Goal: Information Seeking & Learning: Learn about a topic

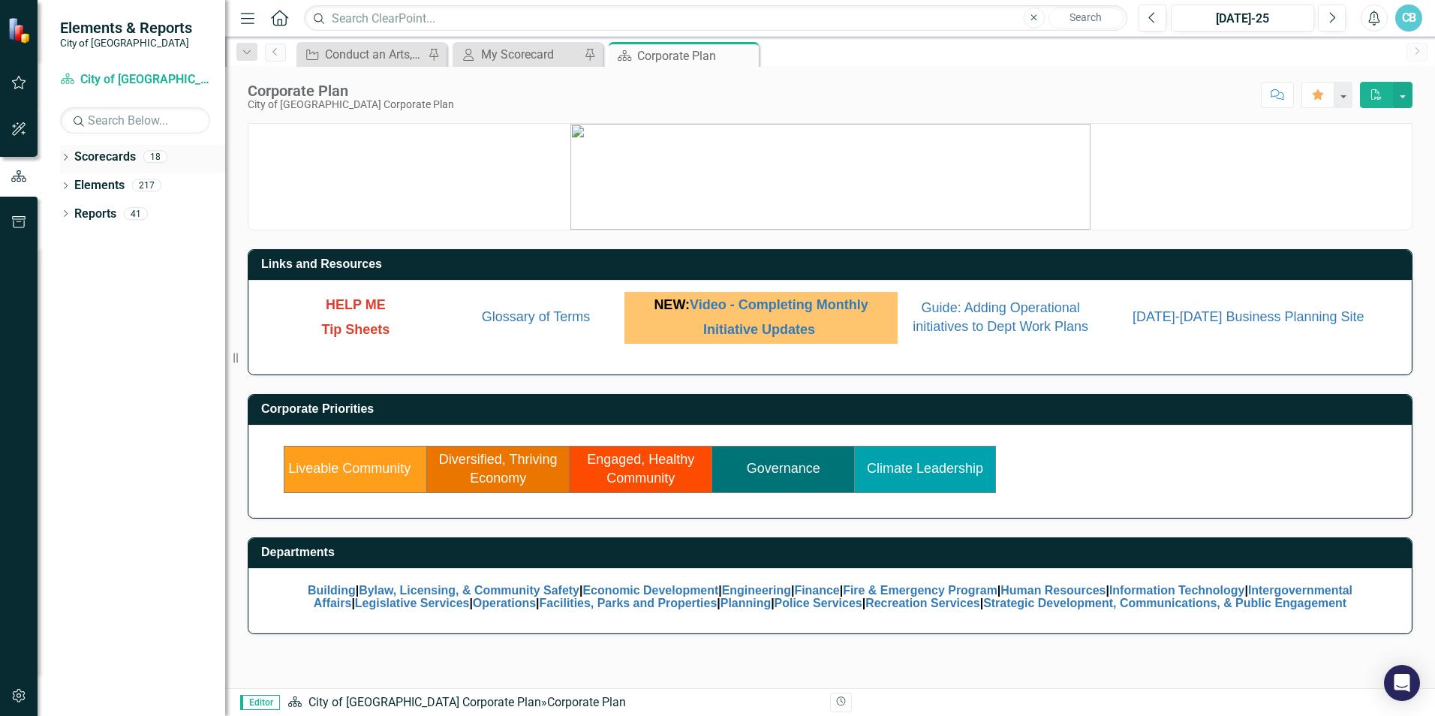
click at [68, 162] on icon "Dropdown" at bounding box center [65, 159] width 11 height 8
click at [78, 185] on icon "Dropdown" at bounding box center [73, 184] width 11 height 9
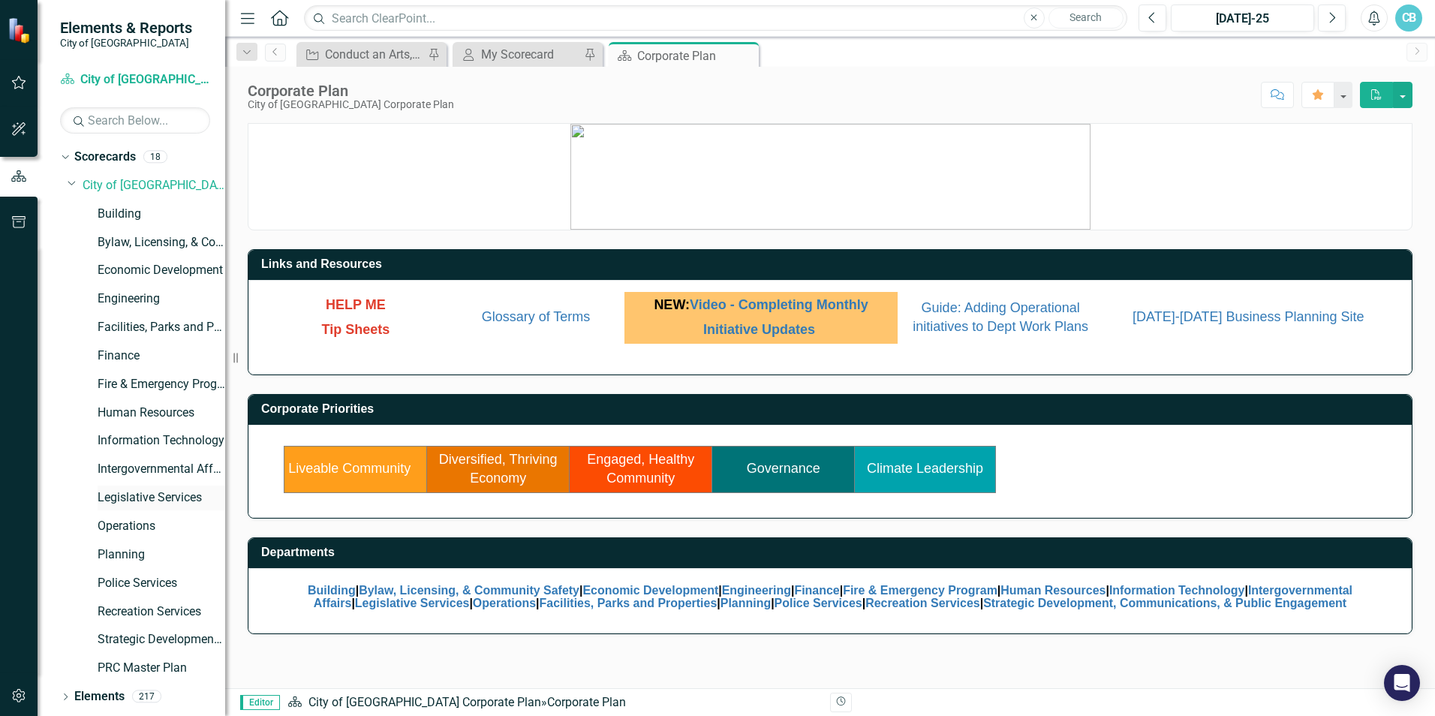
scroll to position [26, 0]
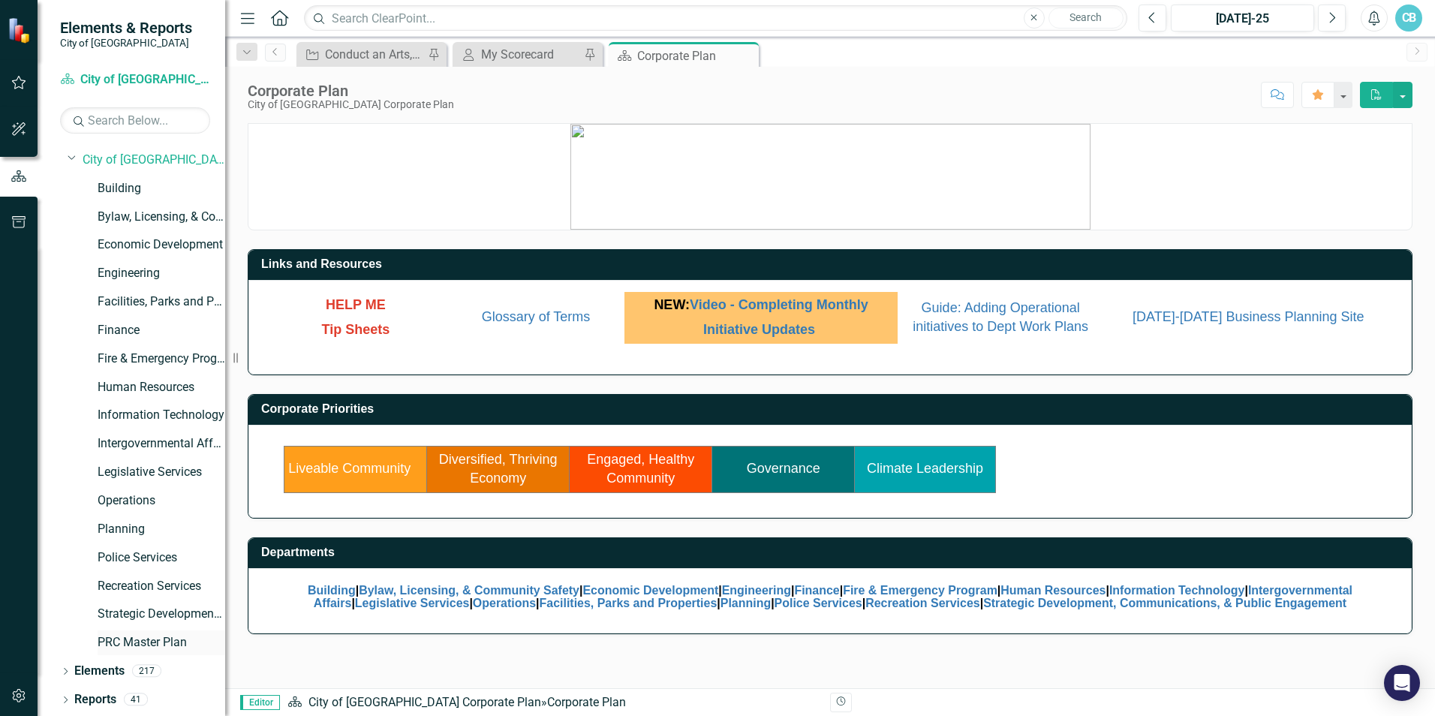
click at [150, 642] on link "PRC Master Plan" at bounding box center [162, 642] width 128 height 17
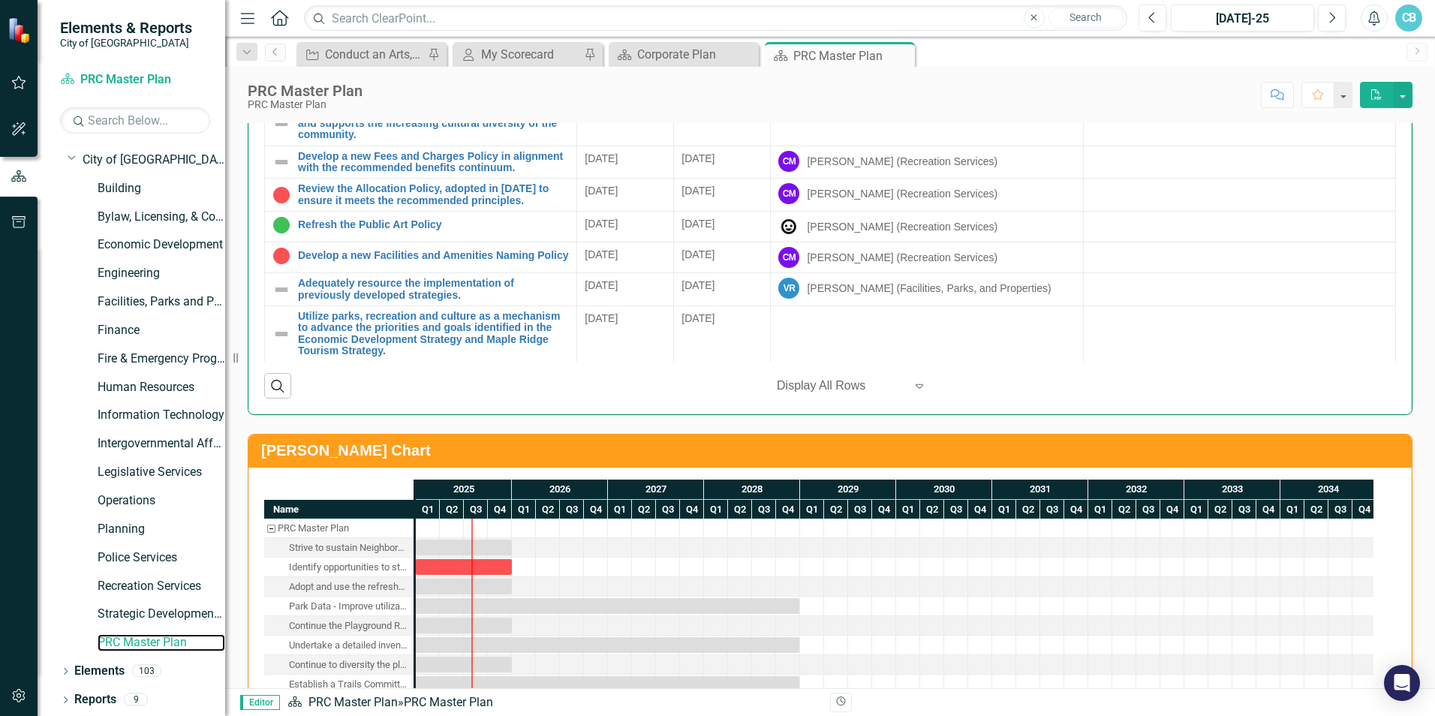
scroll to position [3725, 0]
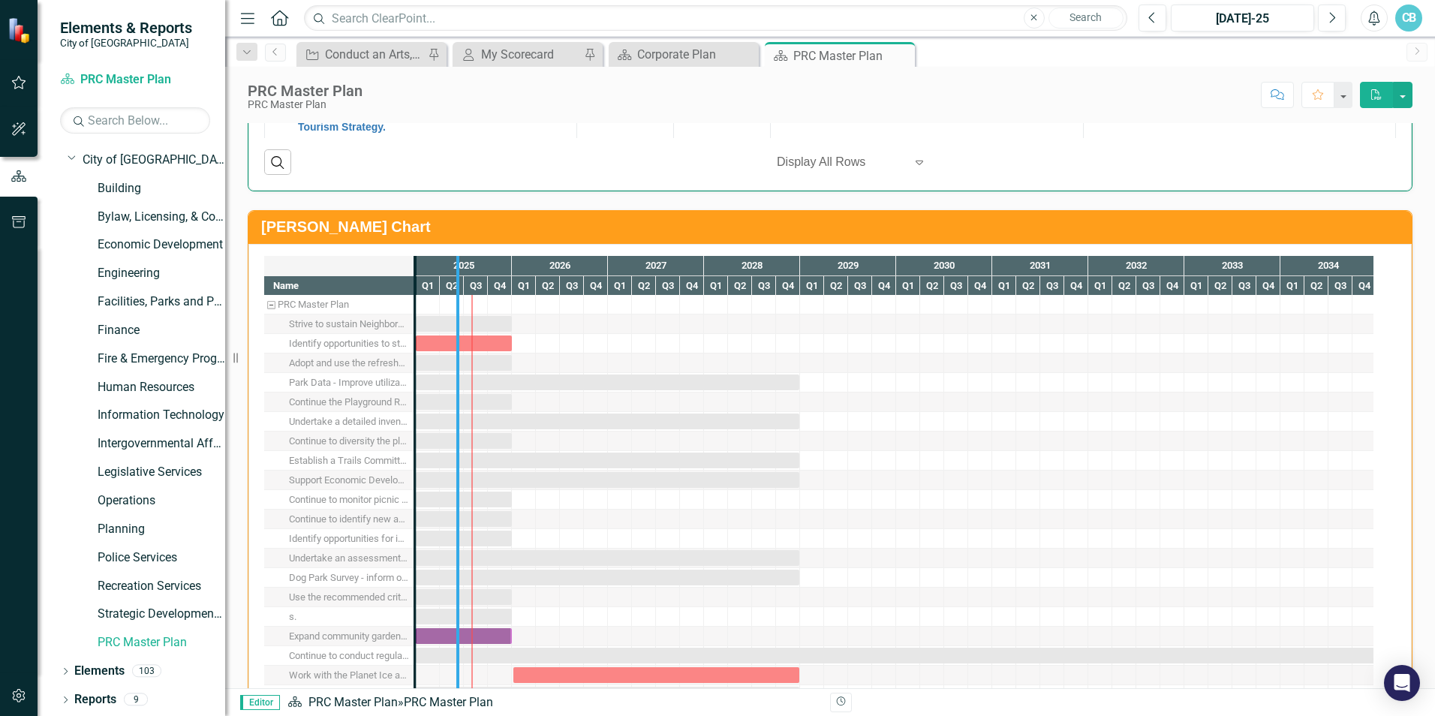
drag, startPoint x: 409, startPoint y: 263, endPoint x: 452, endPoint y: 260, distance: 42.8
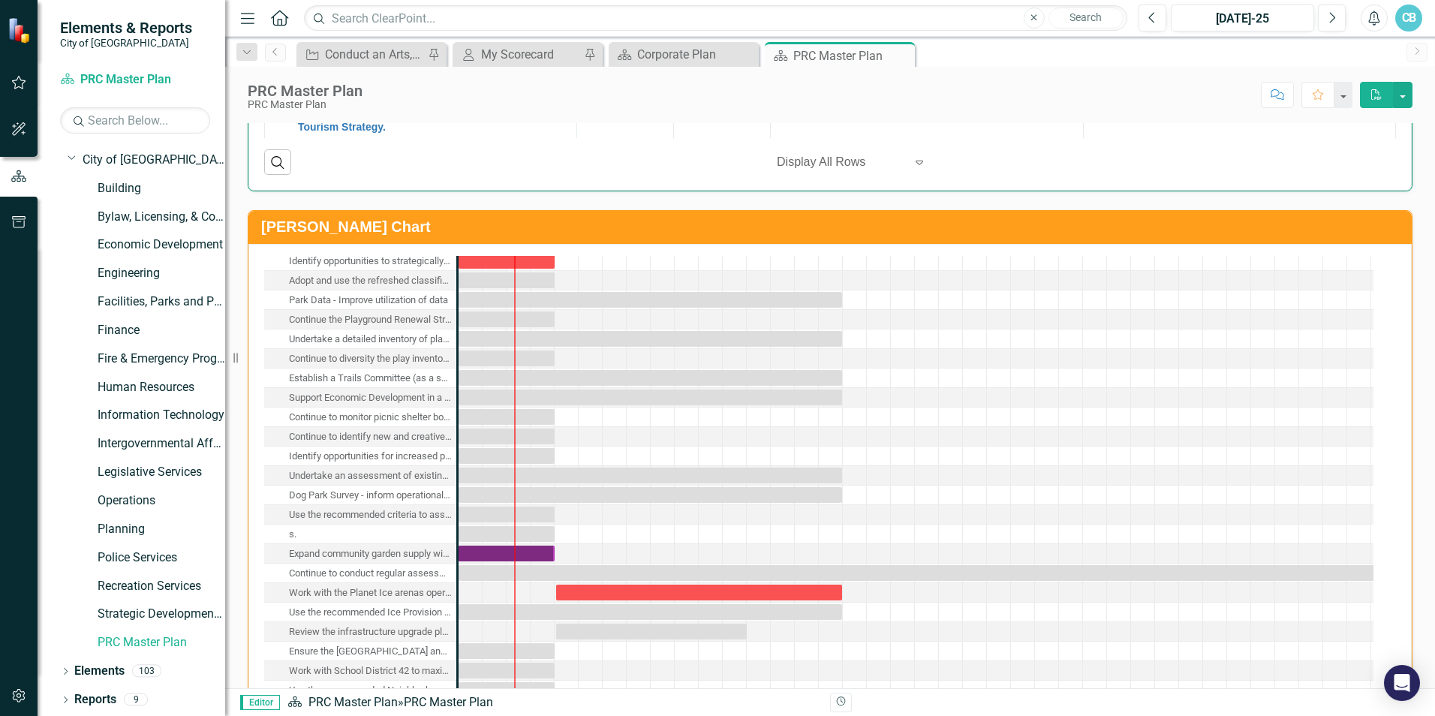
scroll to position [150, 0]
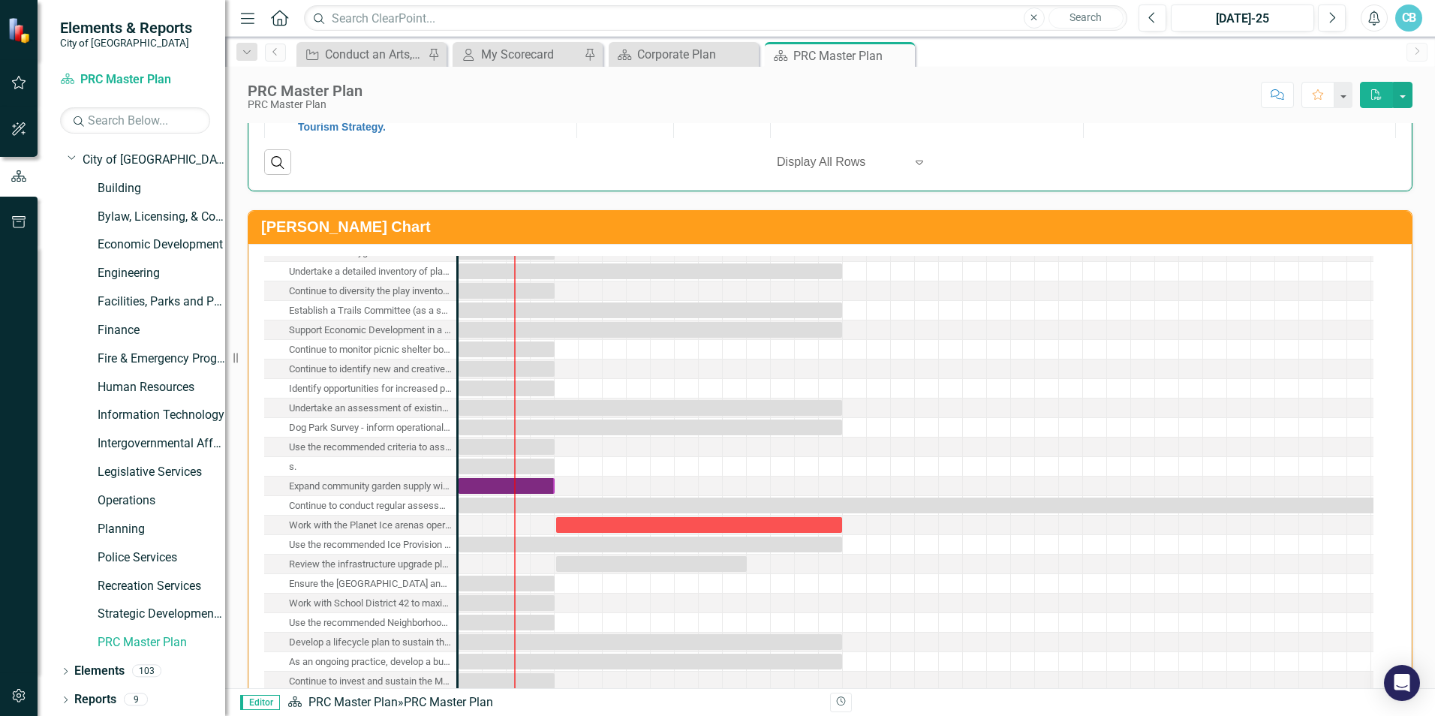
click at [423, 528] on div "Work with the Planet Ice arenas operator and arena stakeholder groups to confir…" at bounding box center [370, 526] width 163 height 20
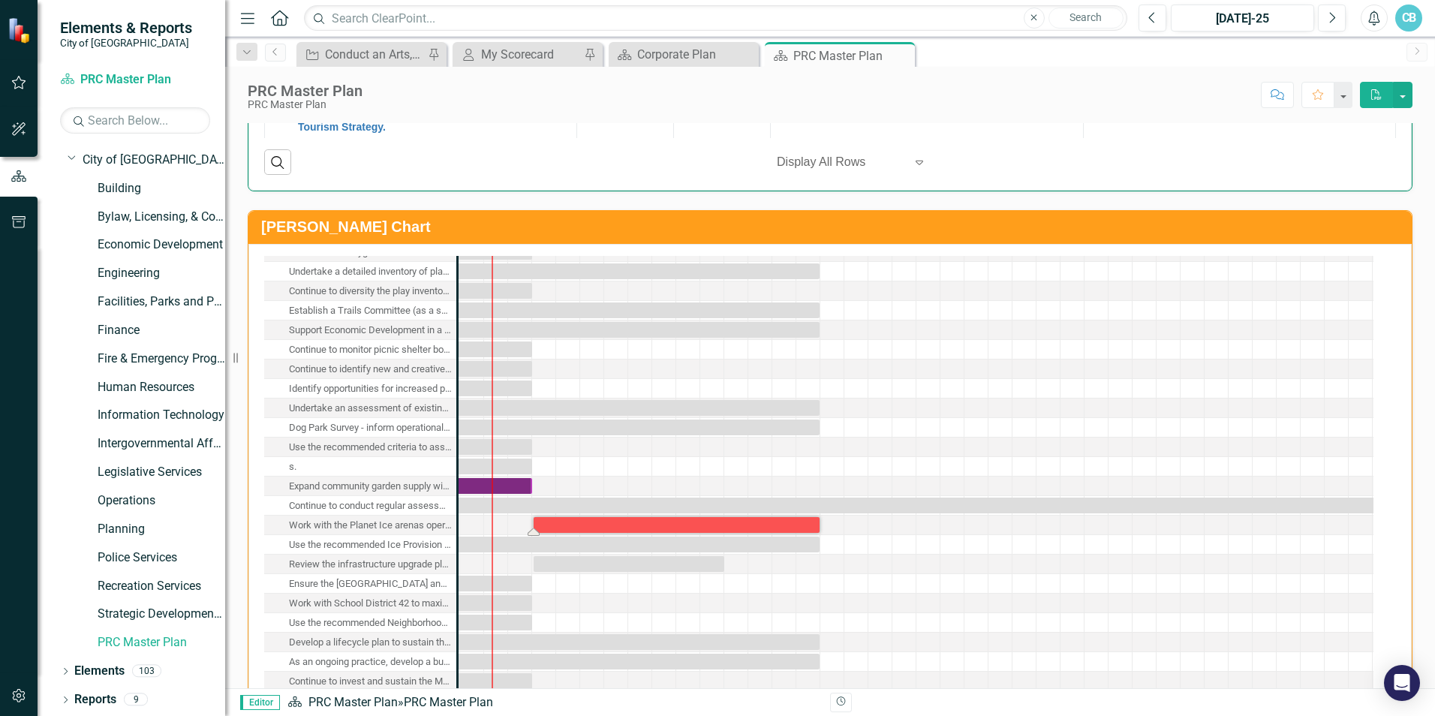
click at [423, 528] on div "Work with the Planet Ice arenas operator and arena stakeholder groups to confir…" at bounding box center [370, 526] width 163 height 20
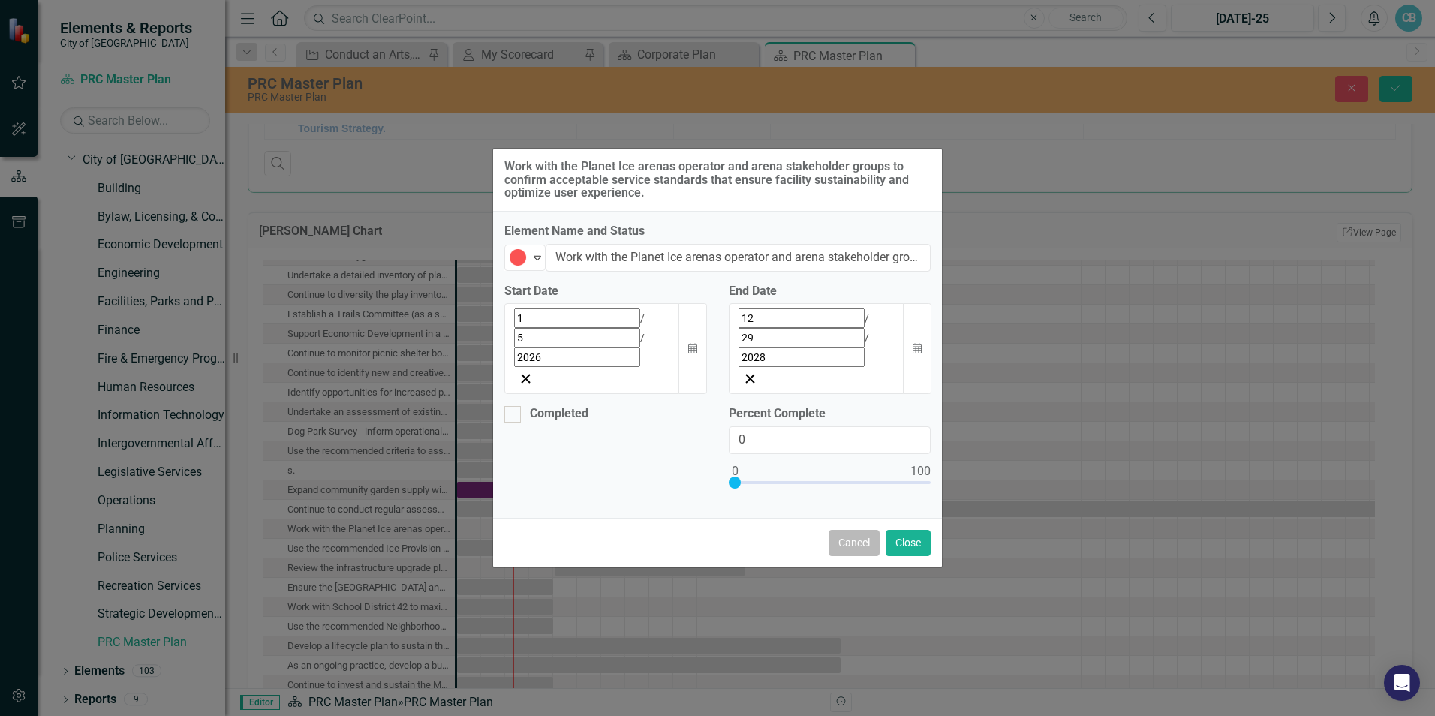
click at [859, 530] on button "Cancel" at bounding box center [854, 543] width 51 height 26
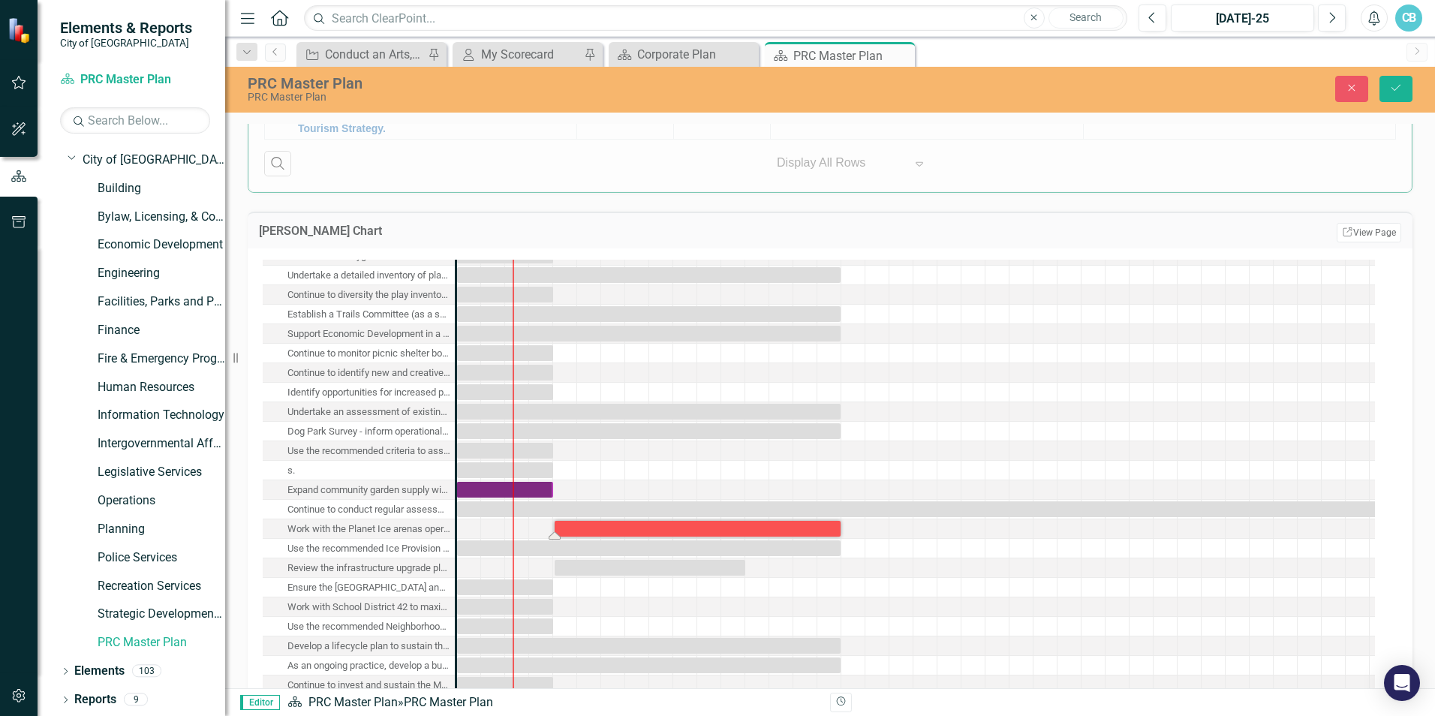
click at [568, 529] on div "Task: Start date: 2026-01-05 End date: 2028-12-29" at bounding box center [698, 529] width 286 height 16
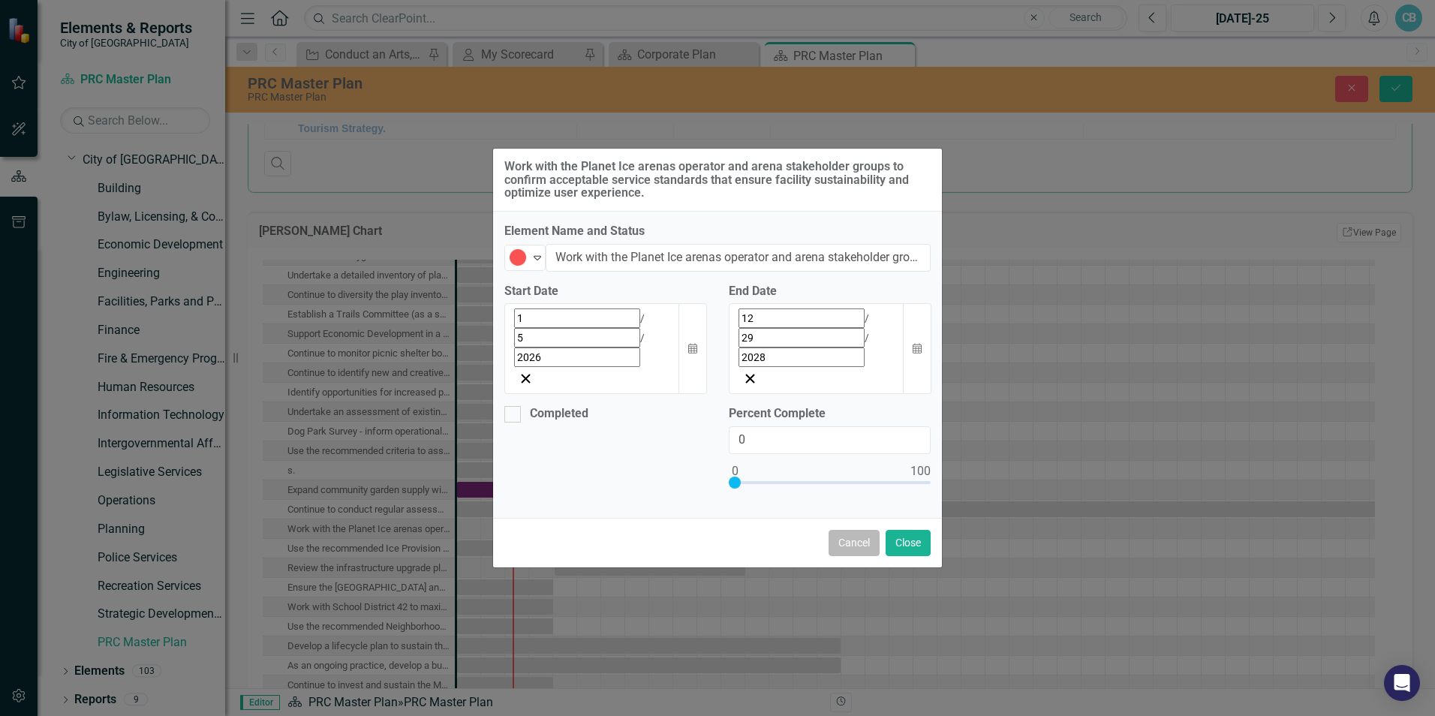
click at [869, 530] on button "Cancel" at bounding box center [854, 543] width 51 height 26
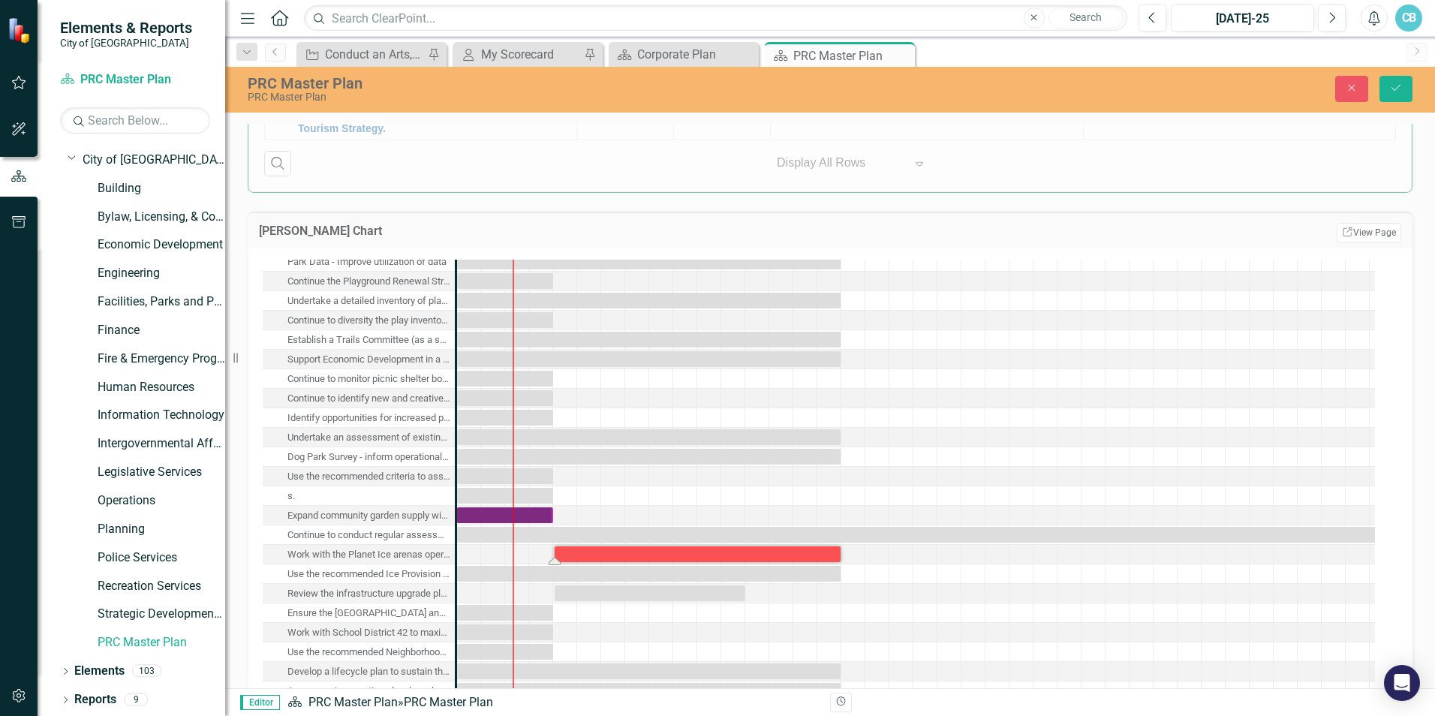
scroll to position [150, 0]
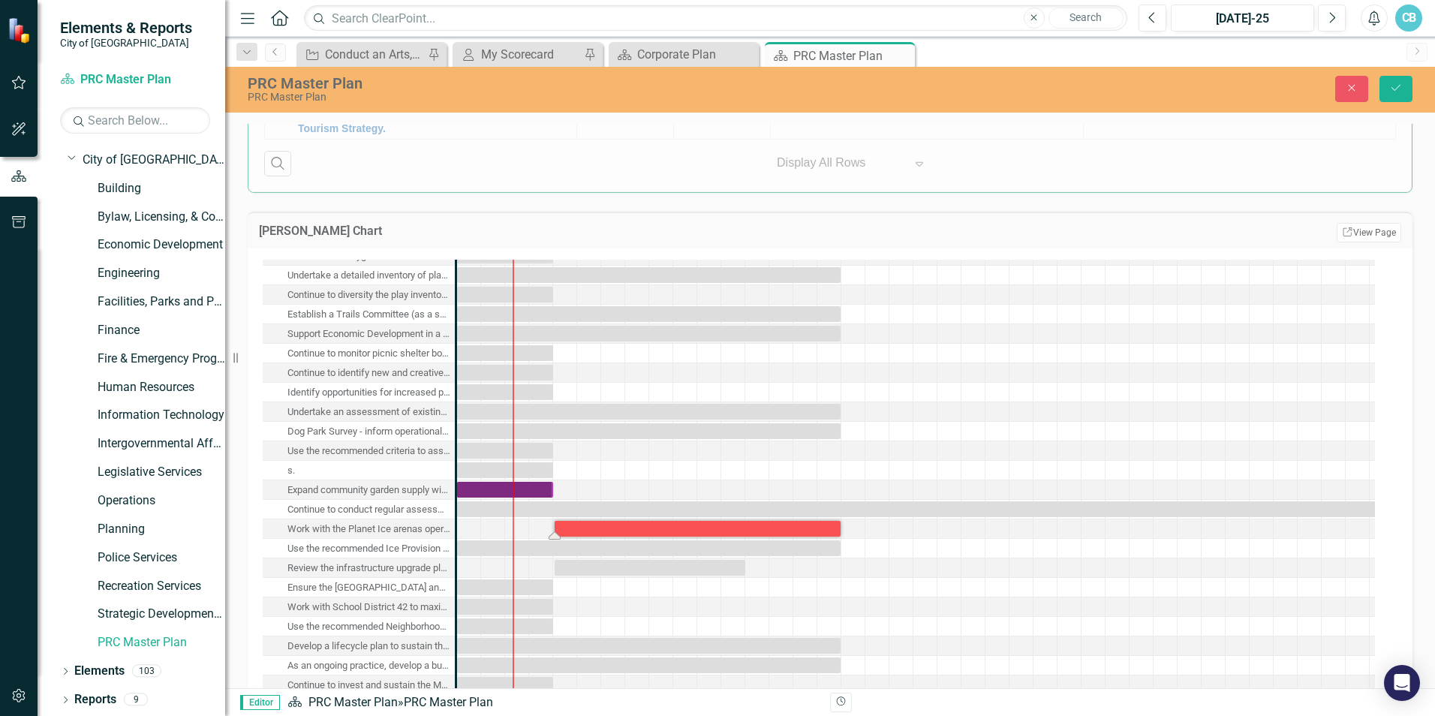
click at [325, 573] on div "Review the infrastructure upgrade planned for the [PERSON_NAME][GEOGRAPHIC_DATA…" at bounding box center [368, 568] width 163 height 20
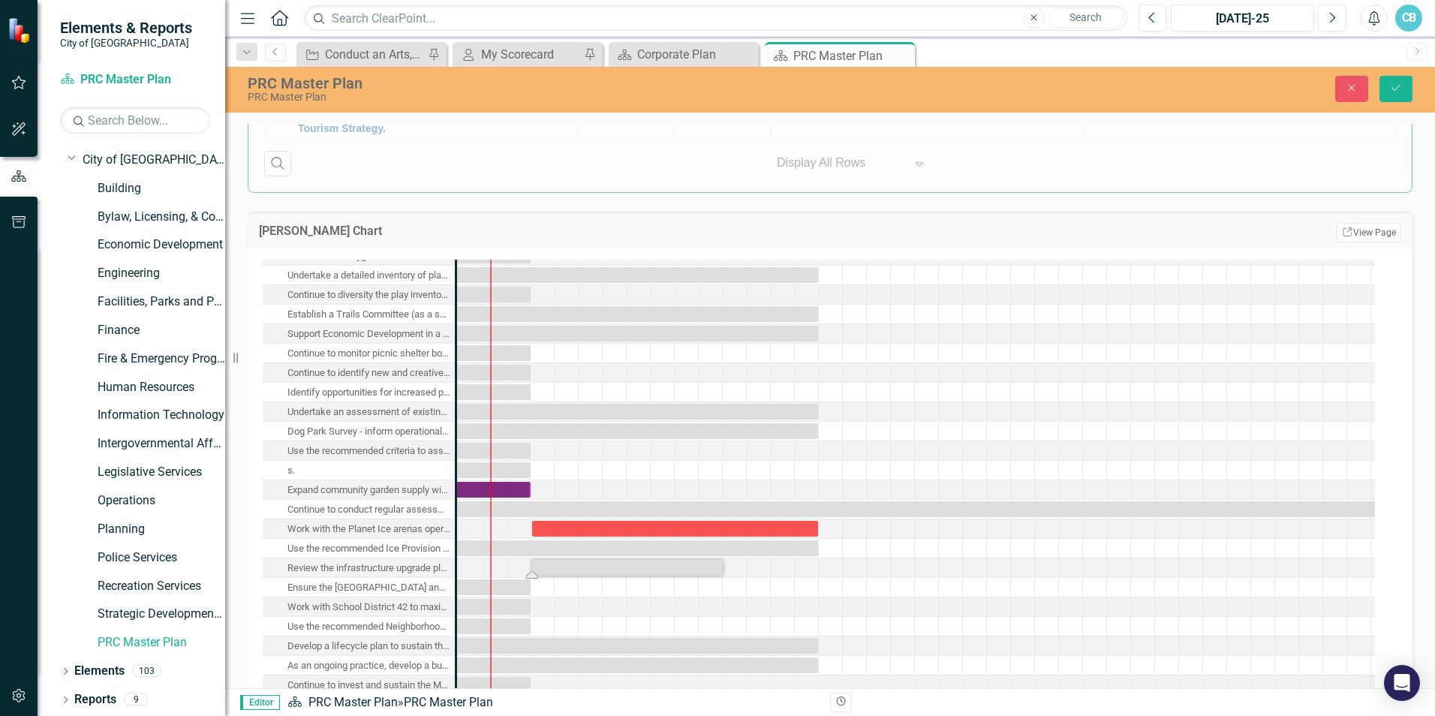
click at [325, 573] on div "Review the infrastructure upgrade planned for the [PERSON_NAME][GEOGRAPHIC_DATA…" at bounding box center [368, 568] width 163 height 20
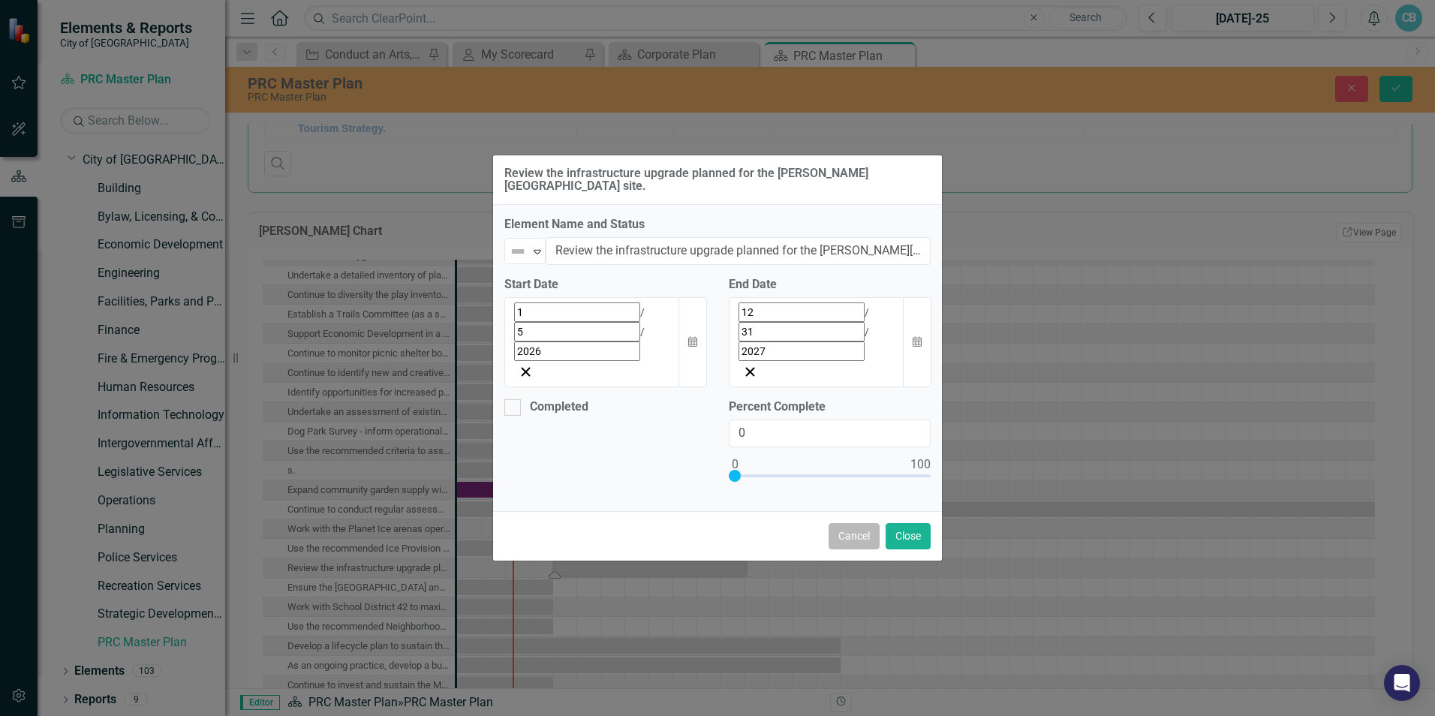
click at [867, 523] on button "Cancel" at bounding box center [854, 536] width 51 height 26
